Goal: Find specific page/section: Find specific page/section

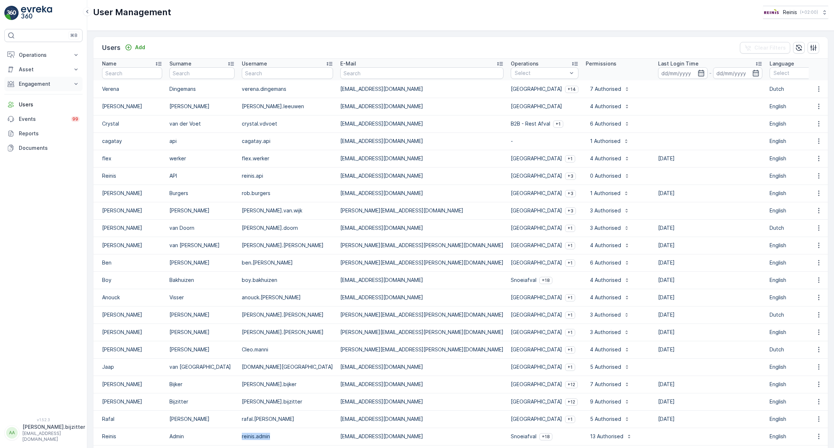
scroll to position [41, 0]
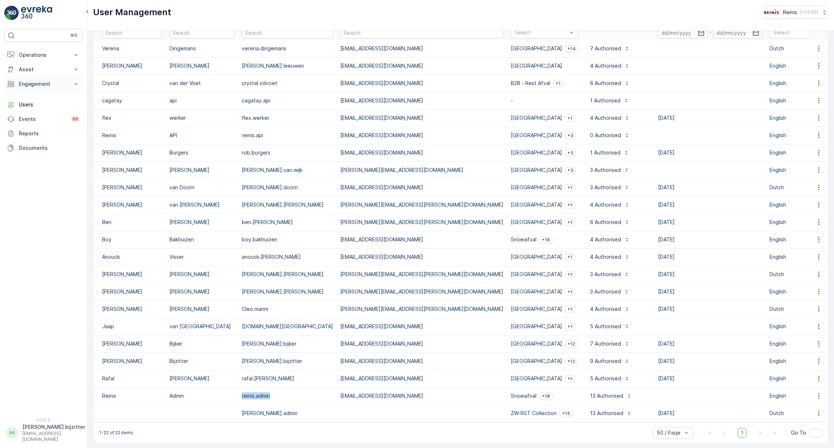
click at [26, 83] on p "Engagement" at bounding box center [43, 83] width 49 height 7
click at [33, 105] on p "Entities" at bounding box center [27, 106] width 18 height 7
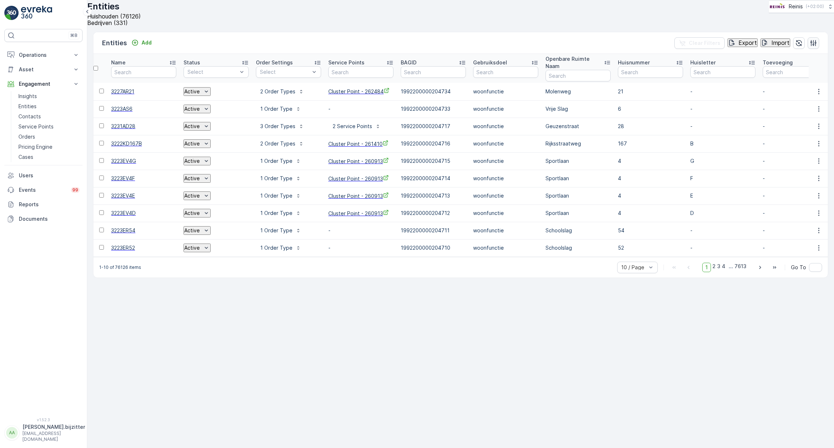
click at [812, 47] on icon "button" at bounding box center [813, 42] width 7 height 7
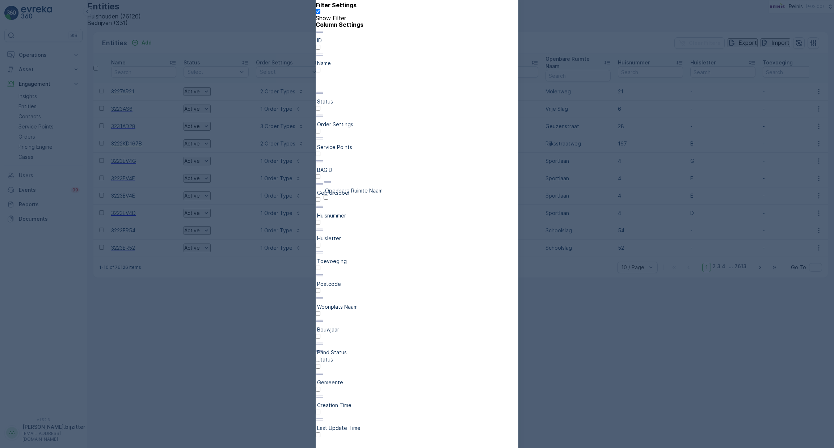
drag, startPoint x: 378, startPoint y: 266, endPoint x: 377, endPoint y: 188, distance: 77.8
click at [377, 188] on div "ID Name Status Order Settings Service Points BAGID Gebruiksdoel Openbare Ruimte…" at bounding box center [417, 241] width 203 height 426
drag, startPoint x: 373, startPoint y: 278, endPoint x: 369, endPoint y: 202, distance: 76.5
click at [369, 202] on div "ID Name Openbare Ruimte Naam Status Order Settings Service Points BAGID Gebruik…" at bounding box center [417, 241] width 203 height 426
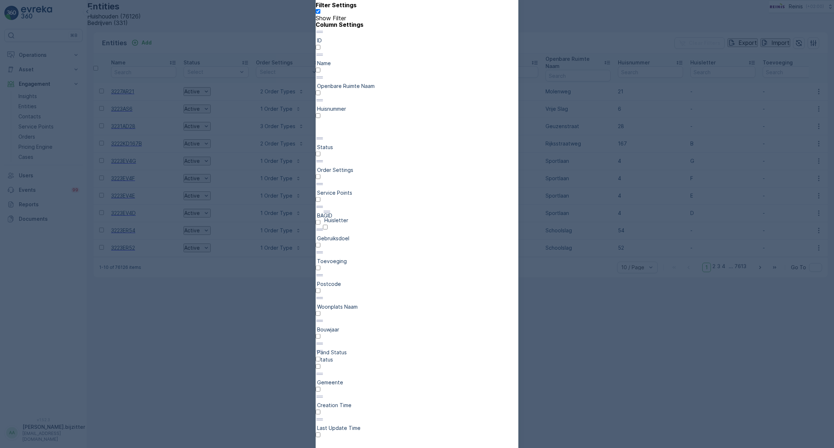
drag, startPoint x: 368, startPoint y: 295, endPoint x: 367, endPoint y: 214, distance: 81.1
click at [367, 214] on div "ID Name Openbare Ruimte Naam Huisnummer Status Order Settings Service Points BA…" at bounding box center [417, 241] width 203 height 426
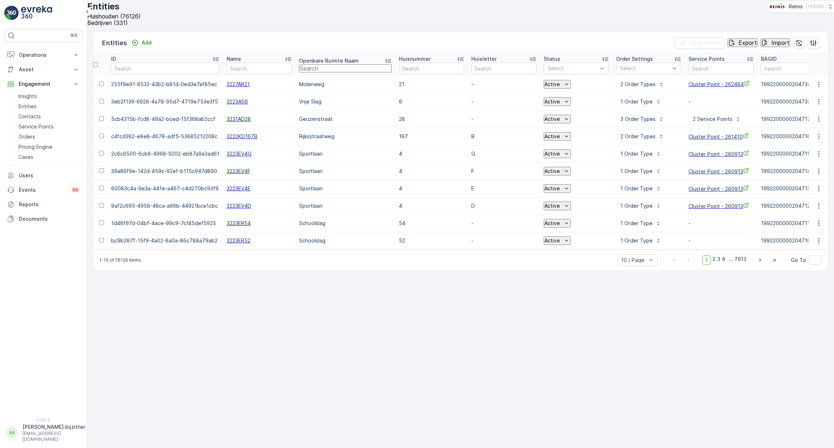
click at [337, 72] on input "text" at bounding box center [345, 68] width 93 height 8
type input "oude"
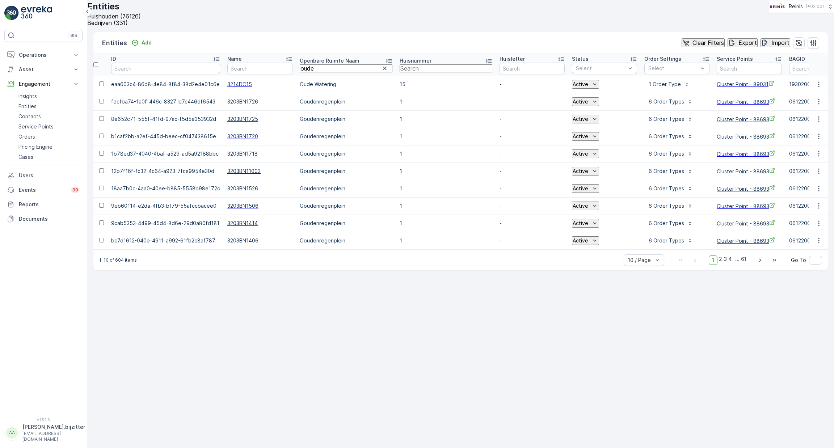
click at [409, 72] on input "text" at bounding box center [446, 68] width 93 height 8
type input "29"
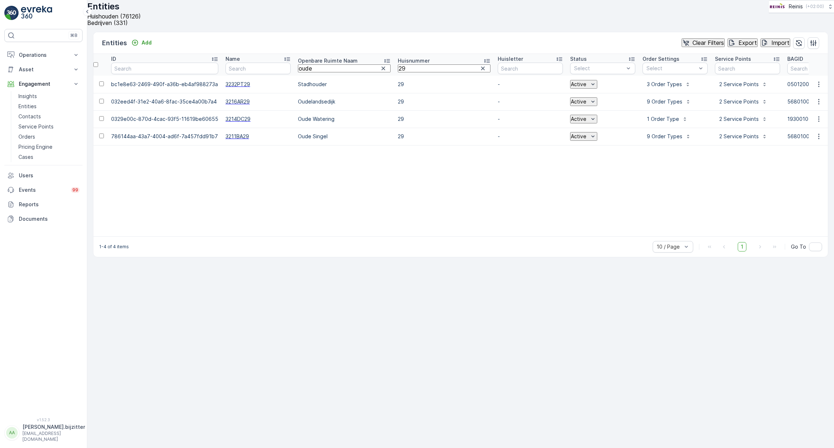
click at [321, 72] on input "oude" at bounding box center [344, 68] width 93 height 8
type input "oudeland"
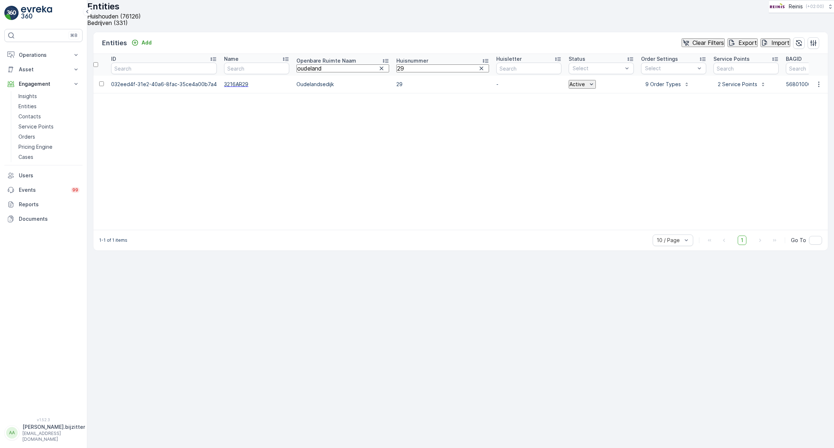
click at [232, 88] on span "3216AR29" at bounding box center [256, 84] width 65 height 7
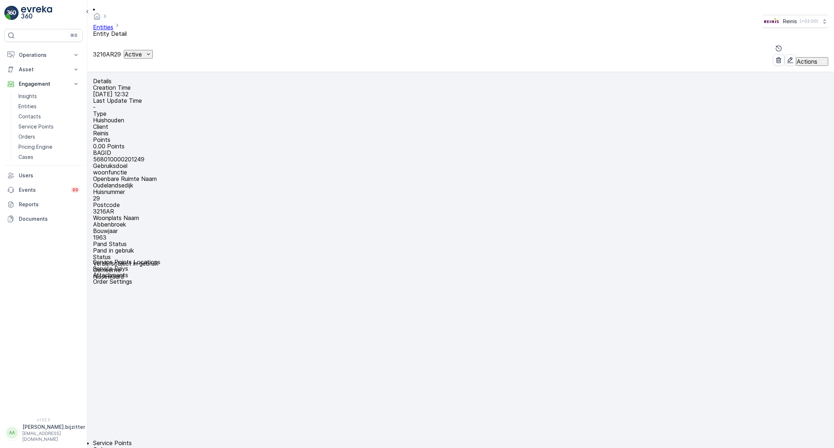
click at [808, 58] on p "Actions" at bounding box center [807, 61] width 21 height 7
click at [803, 76] on span "Service Availability" at bounding box center [808, 79] width 45 height 7
